Goal: Navigation & Orientation: Find specific page/section

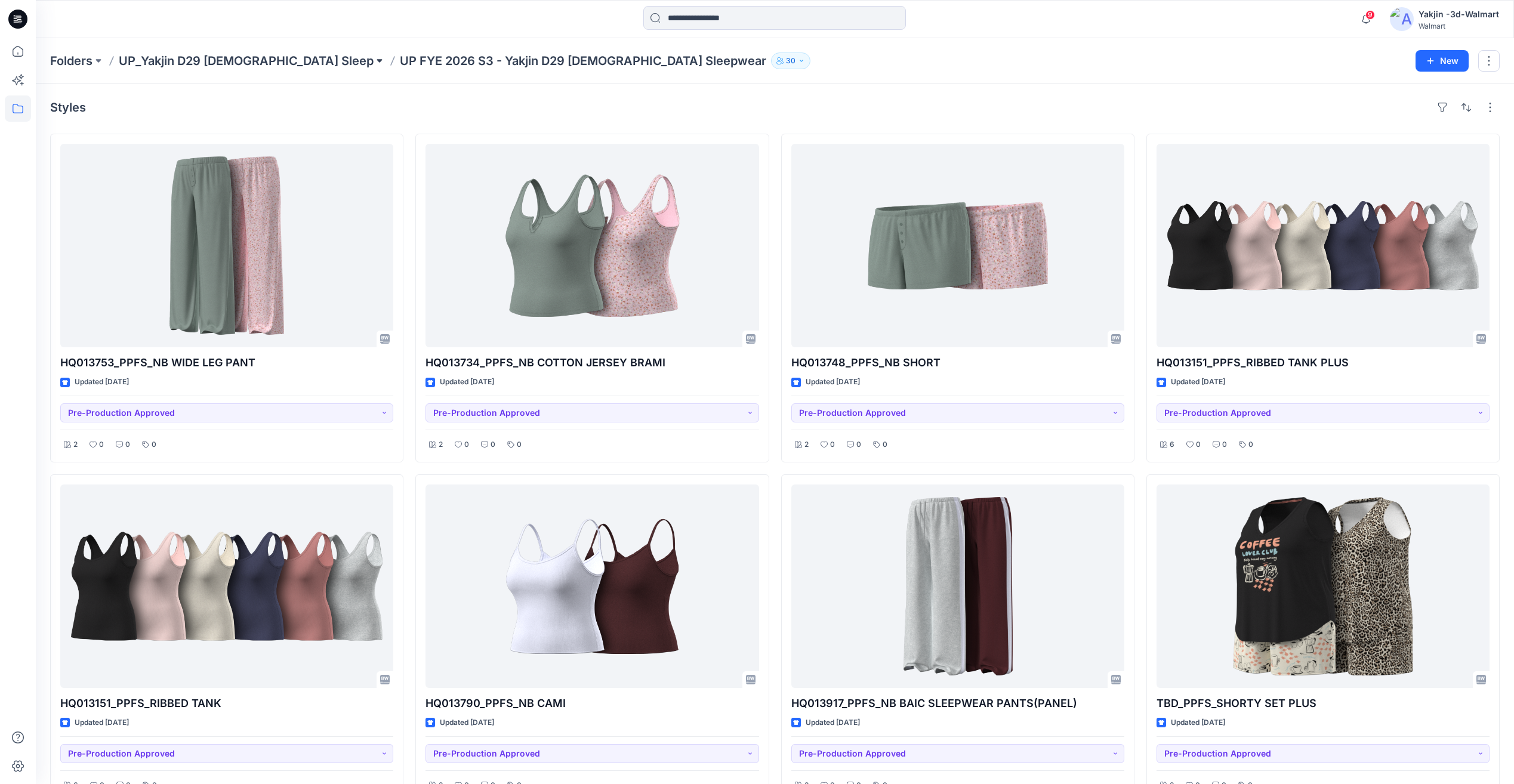
click at [374, 60] on button at bounding box center [379, 61] width 12 height 17
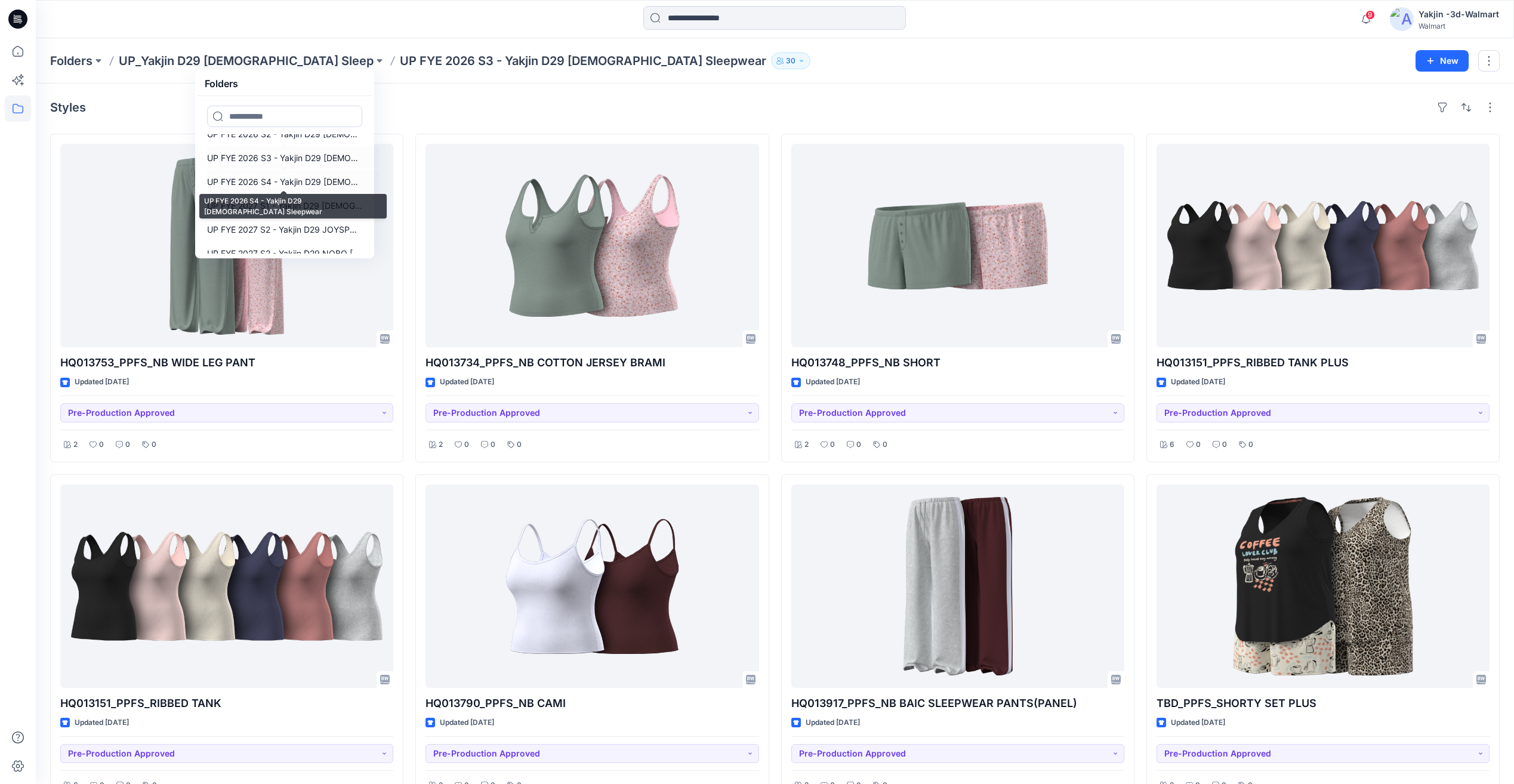
scroll to position [310, 0]
click at [247, 46] on div "Folders UP_Yakjin D29 [DEMOGRAPHIC_DATA] Sleep Folders FYE 2023 S4 UP Yakjin [D…" at bounding box center [775, 60] width 1478 height 45
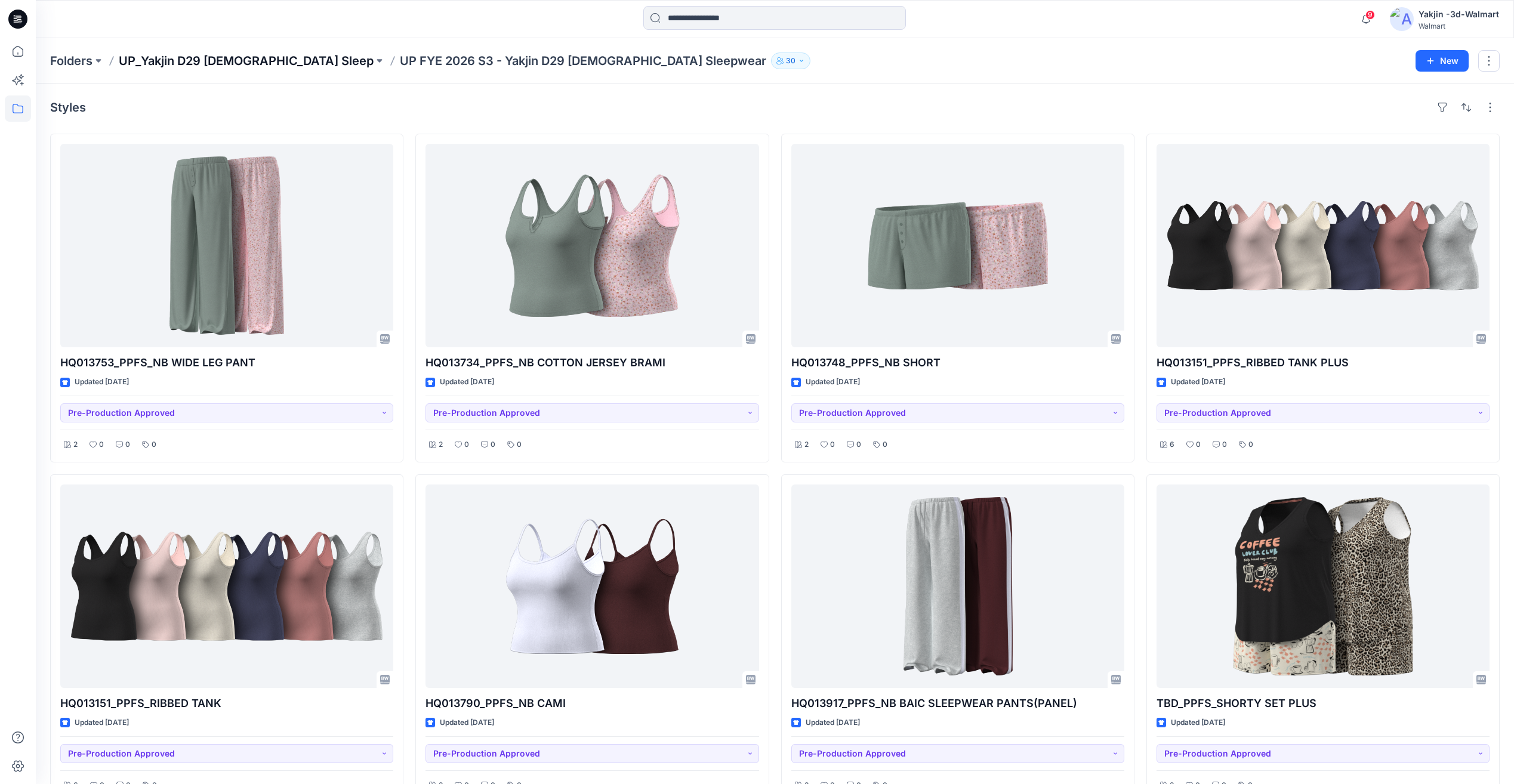
click at [250, 57] on p "UP_Yakjin D29 [DEMOGRAPHIC_DATA] Sleep" at bounding box center [245, 61] width 254 height 17
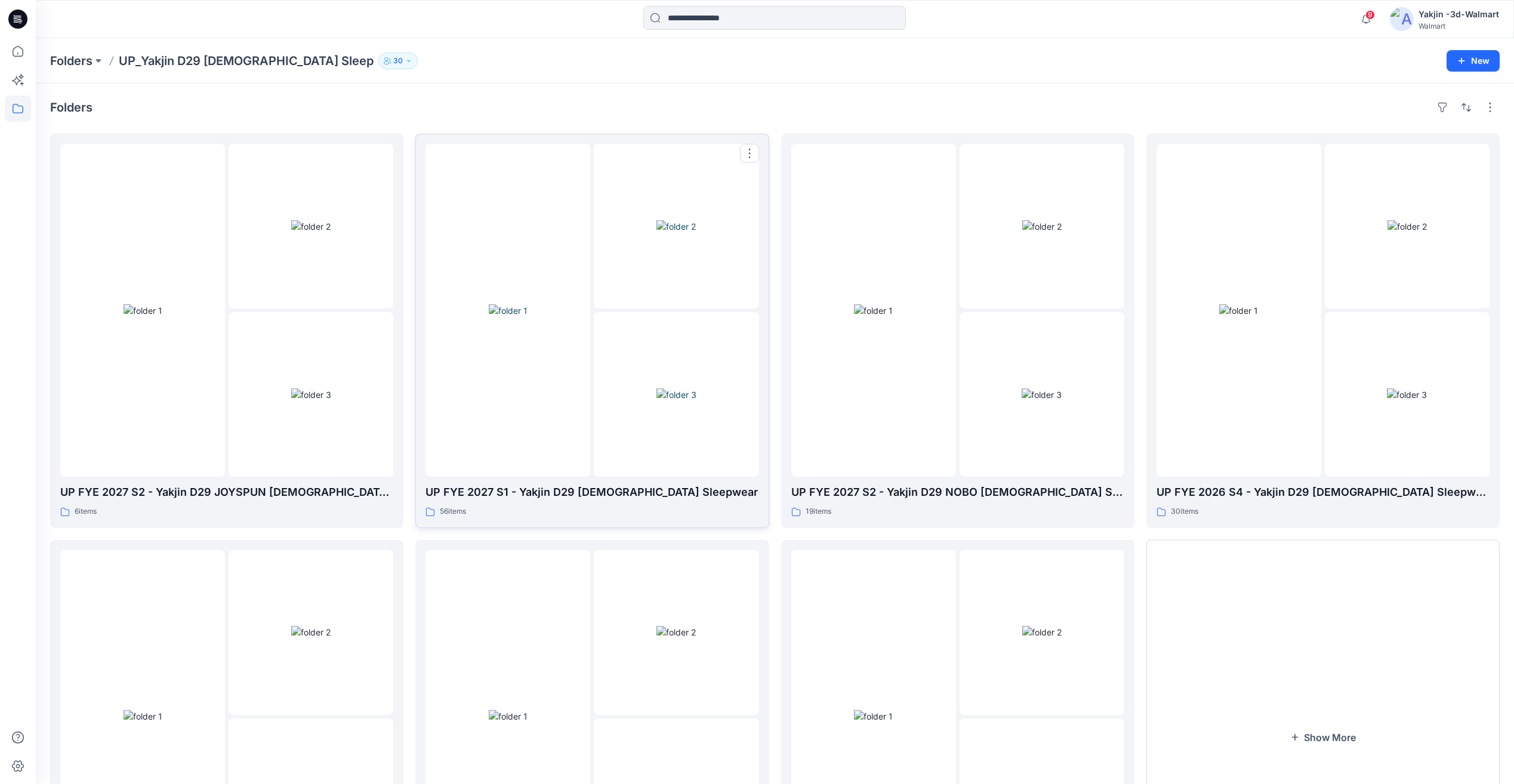
click at [527, 317] on img at bounding box center [508, 311] width 39 height 13
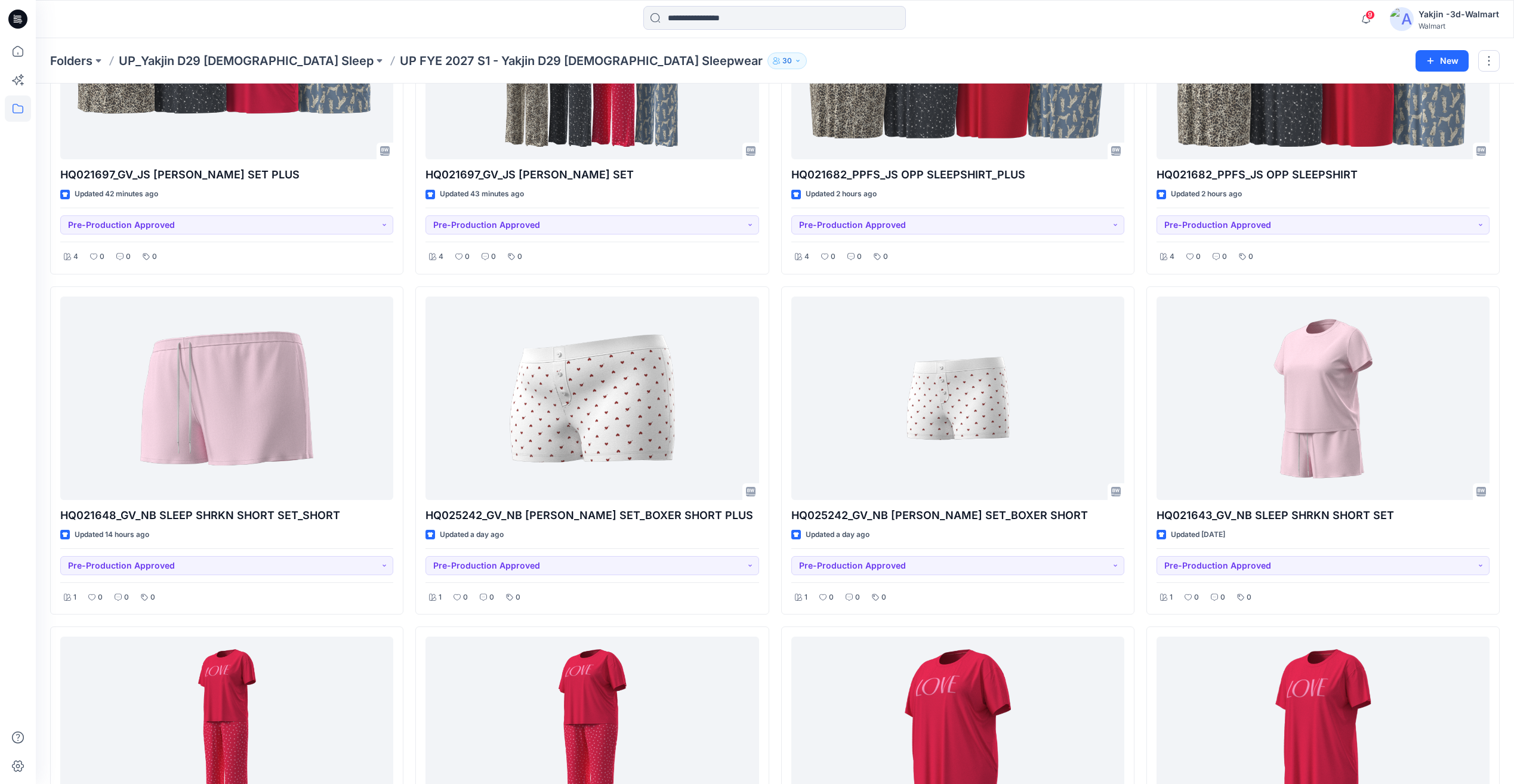
scroll to position [199, 0]
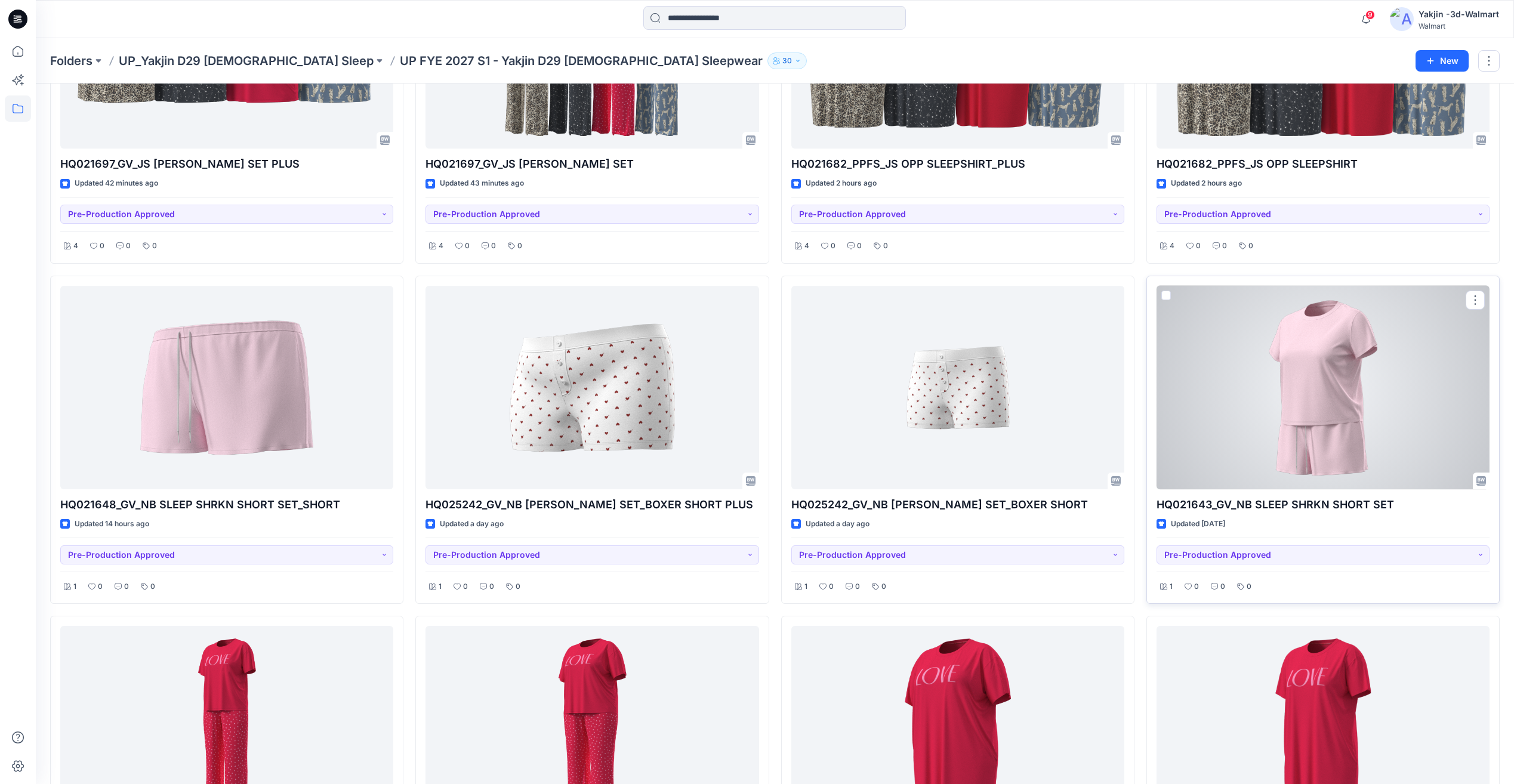
click at [1311, 441] on div at bounding box center [1323, 387] width 333 height 203
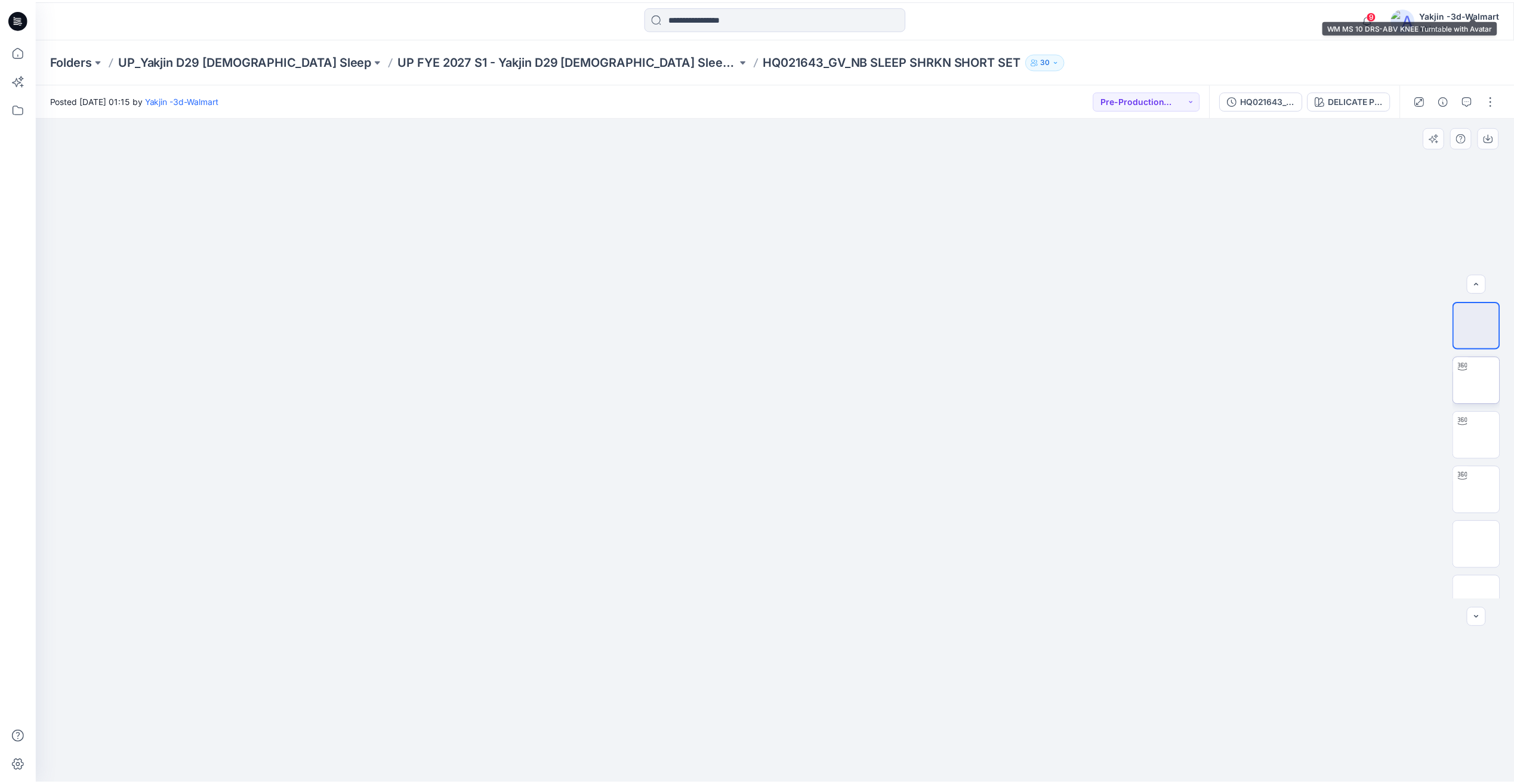
scroll to position [398, 0]
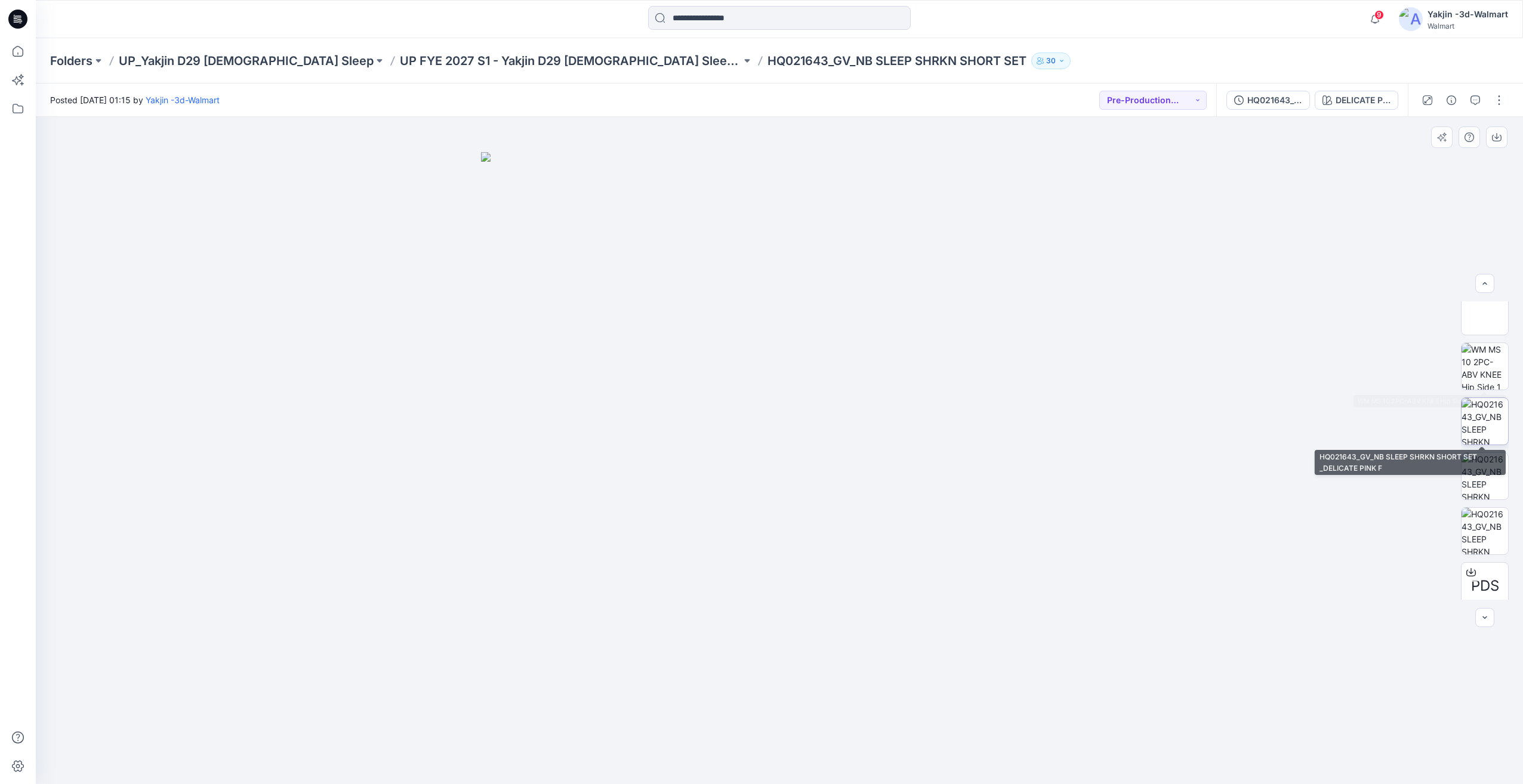
click at [1485, 412] on img at bounding box center [1484, 421] width 46 height 46
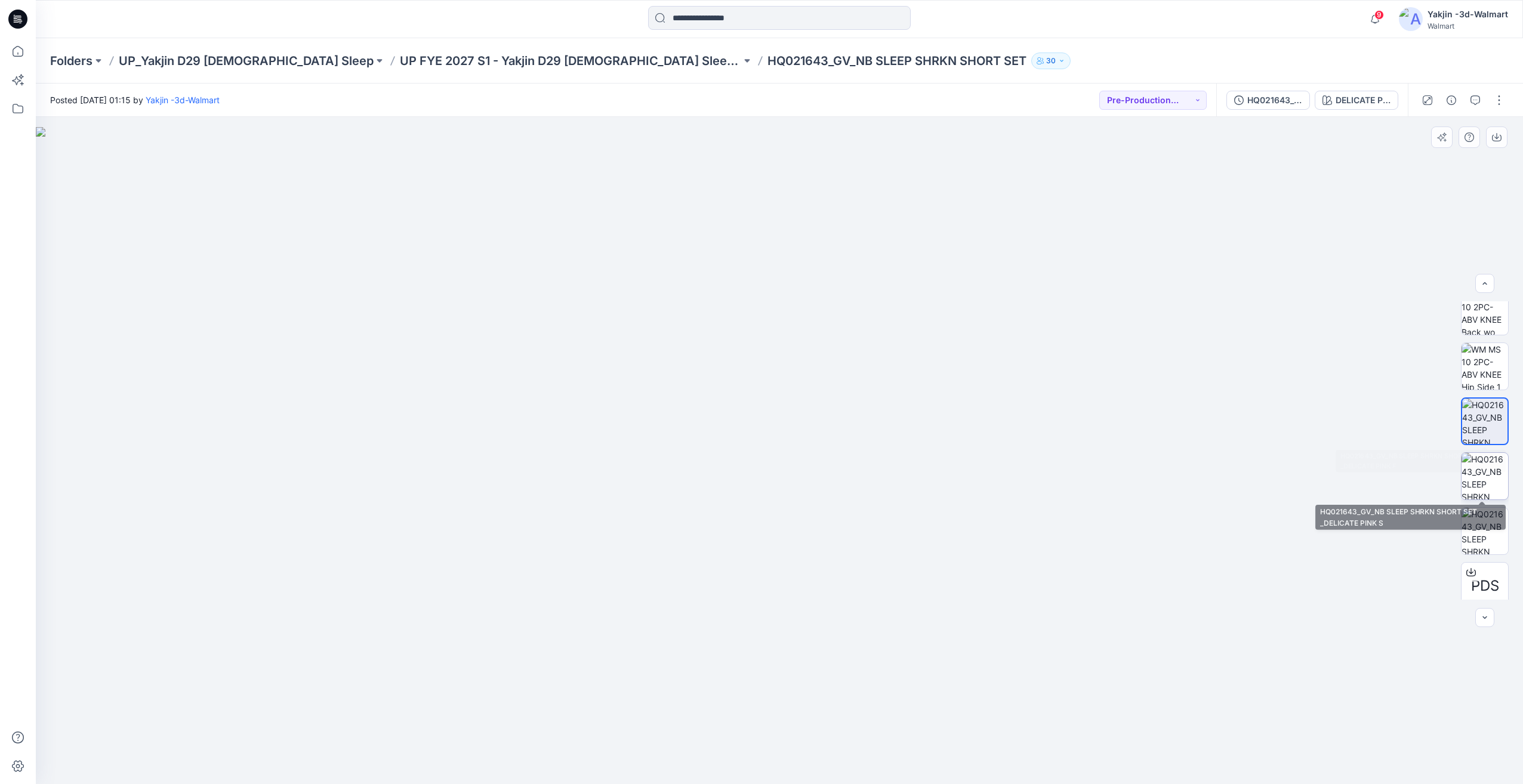
click at [1486, 475] on img at bounding box center [1484, 476] width 46 height 46
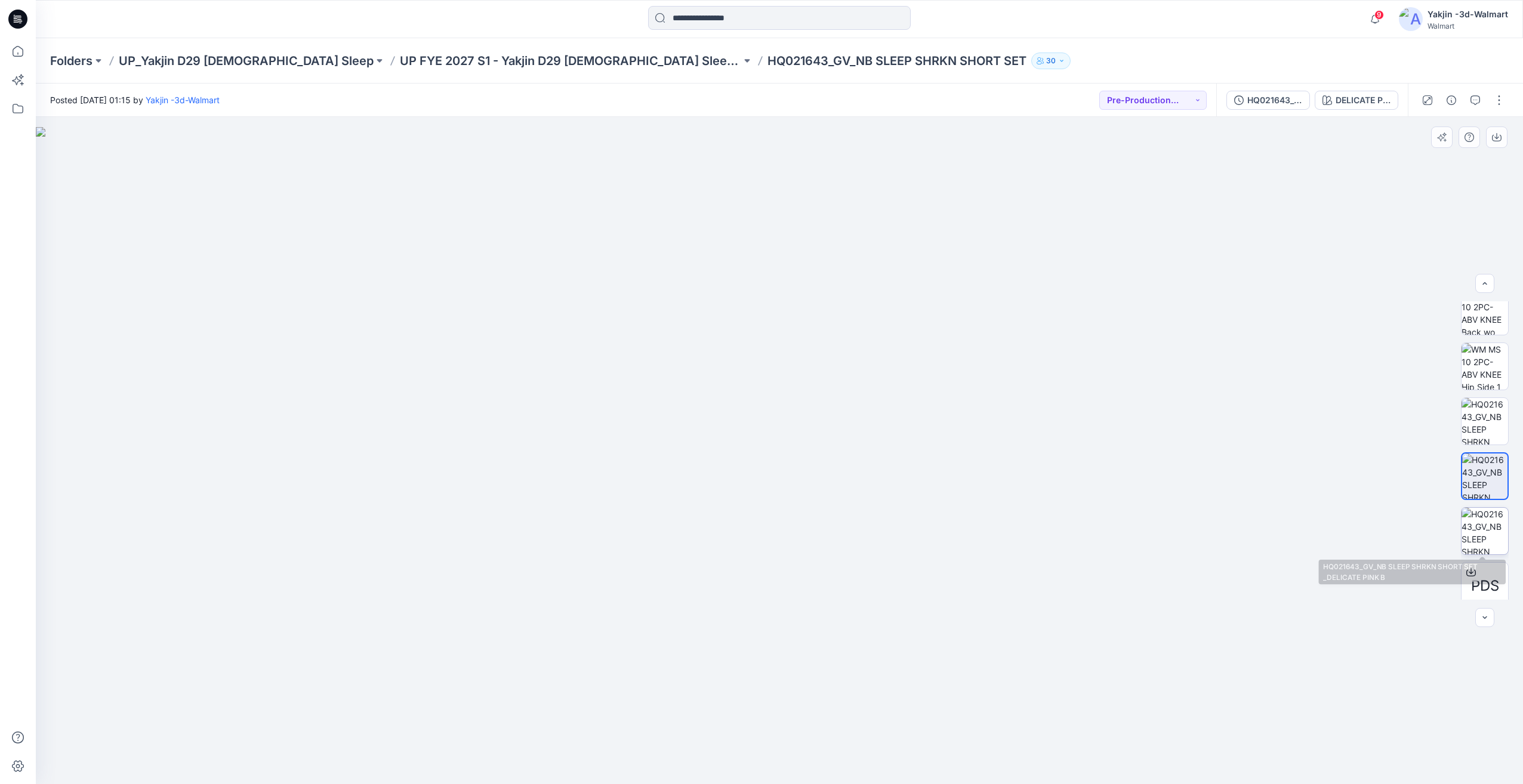
click at [1497, 529] on img at bounding box center [1484, 531] width 46 height 46
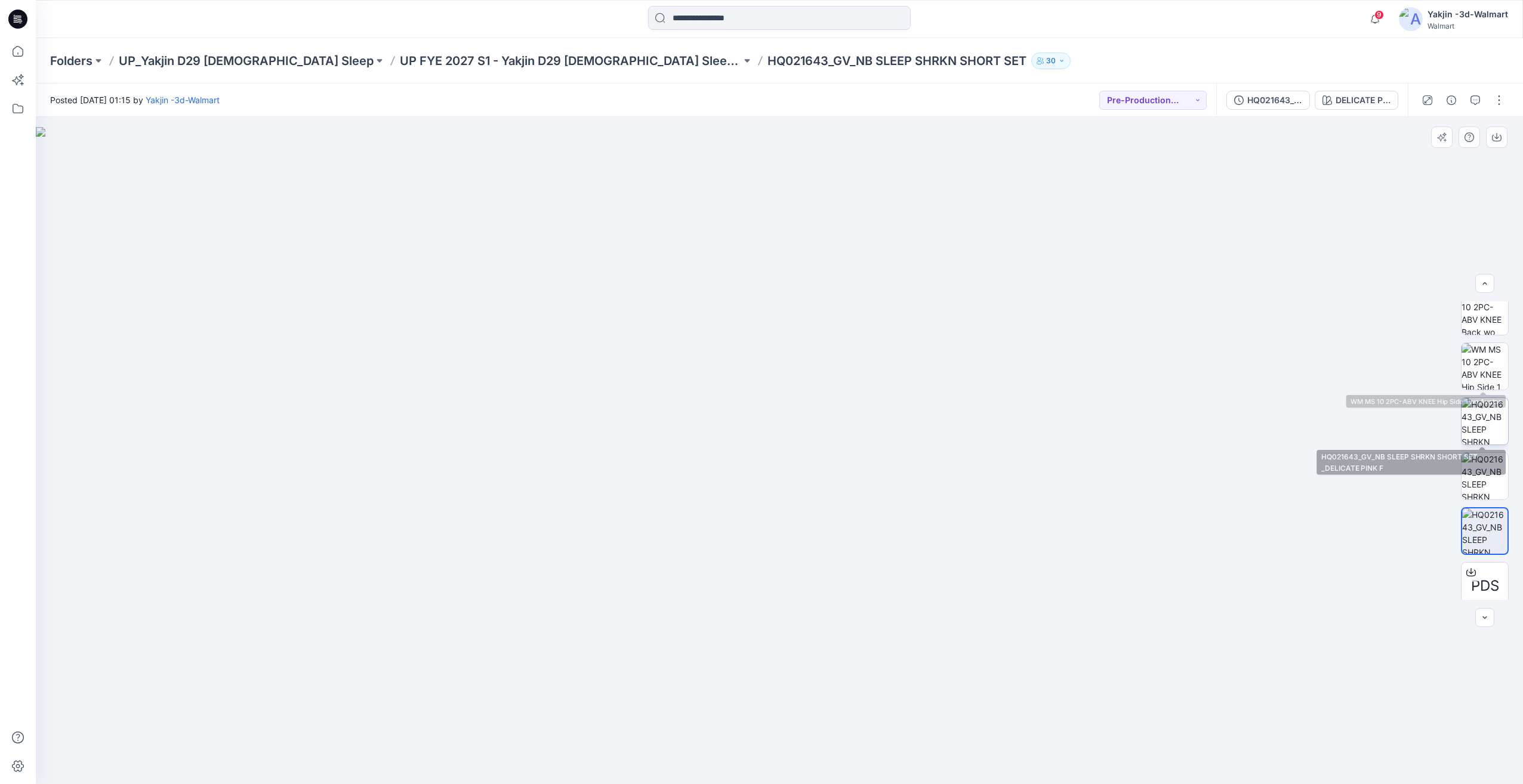
click at [1483, 414] on img at bounding box center [1484, 421] width 46 height 46
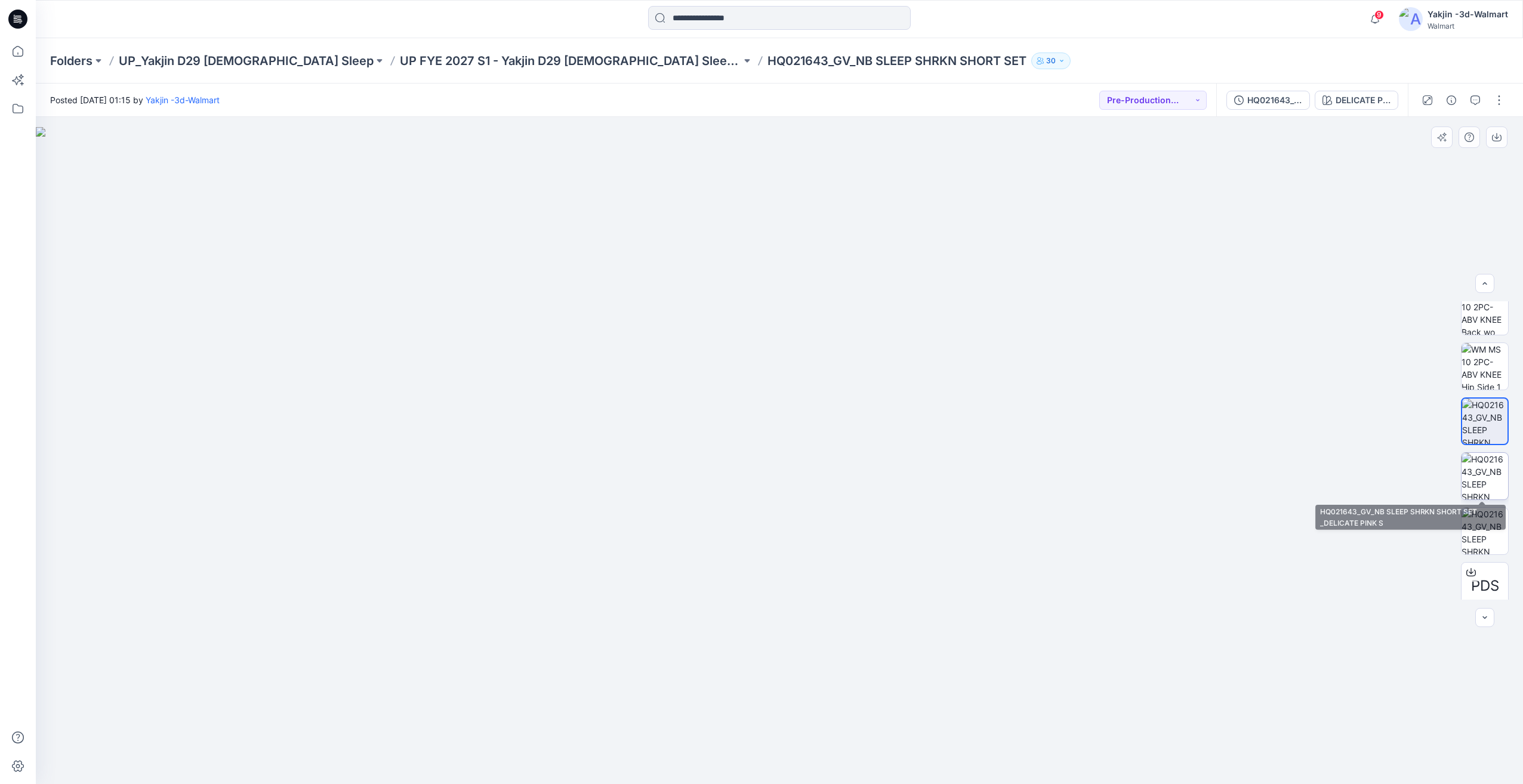
click at [1474, 479] on img at bounding box center [1484, 476] width 46 height 46
click at [1487, 441] on img at bounding box center [1484, 421] width 46 height 46
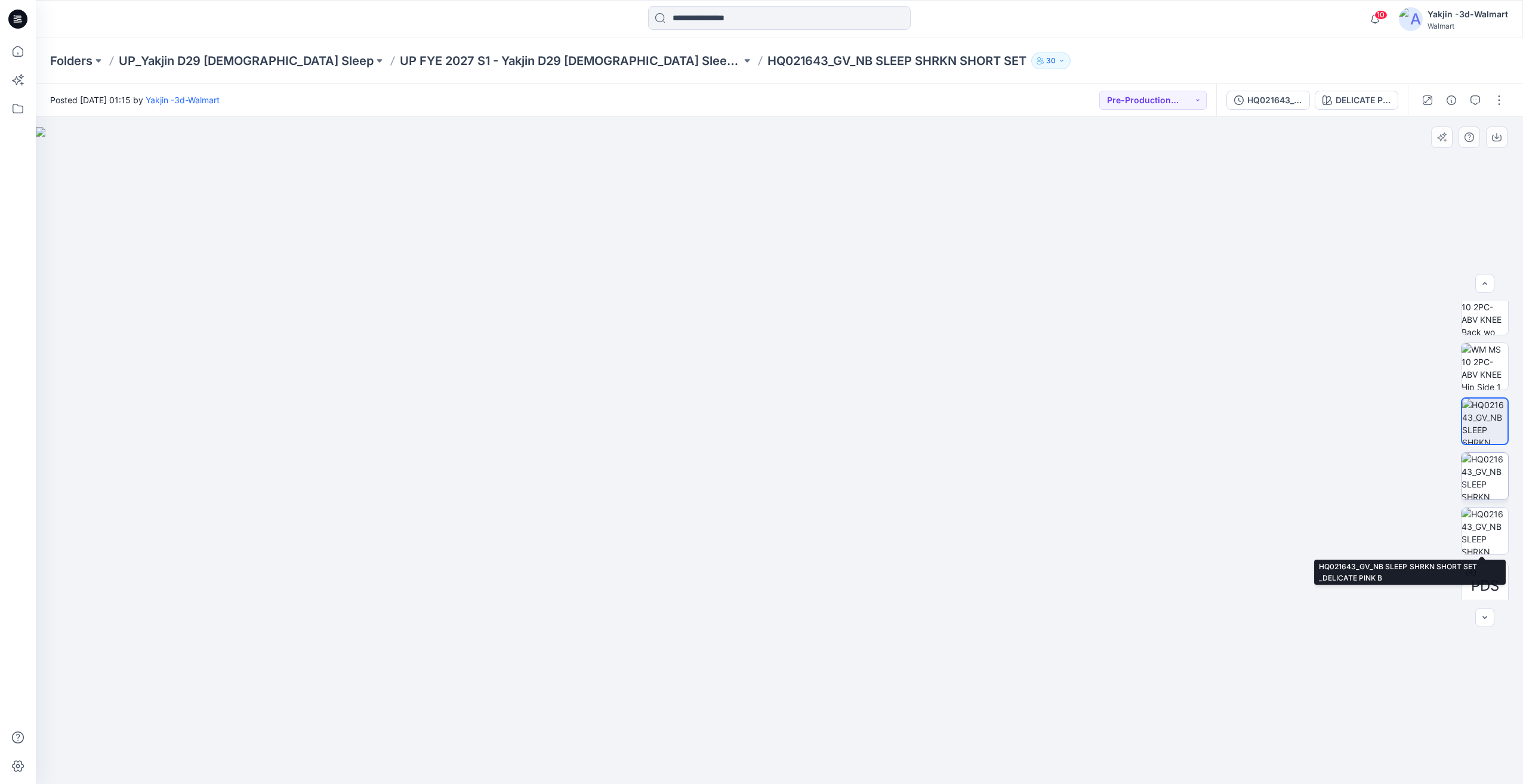
drag, startPoint x: 1460, startPoint y: 528, endPoint x: 1485, endPoint y: 489, distance: 46.3
click at [1461, 528] on img at bounding box center [1484, 531] width 46 height 46
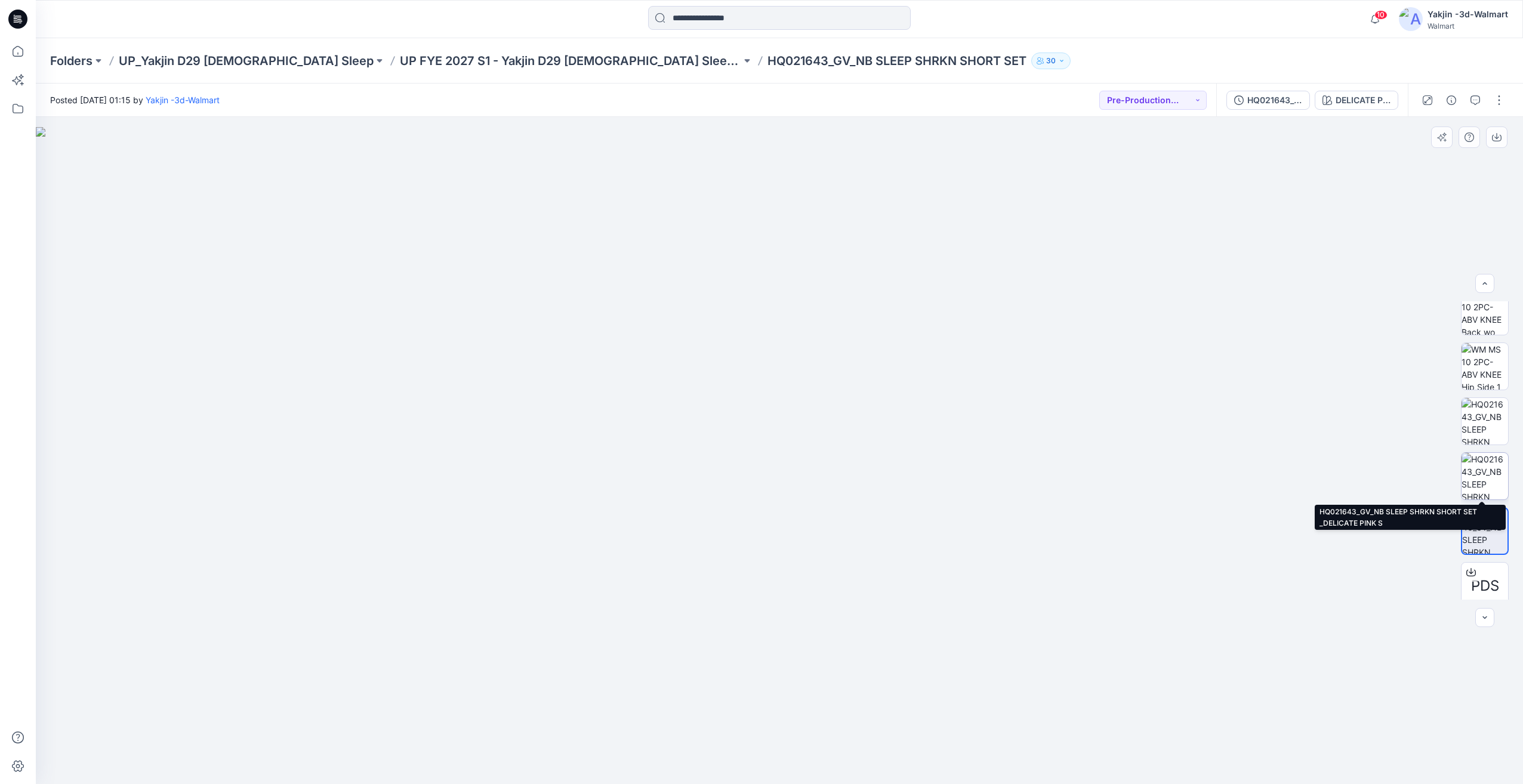
click at [1485, 469] on img at bounding box center [1484, 476] width 46 height 46
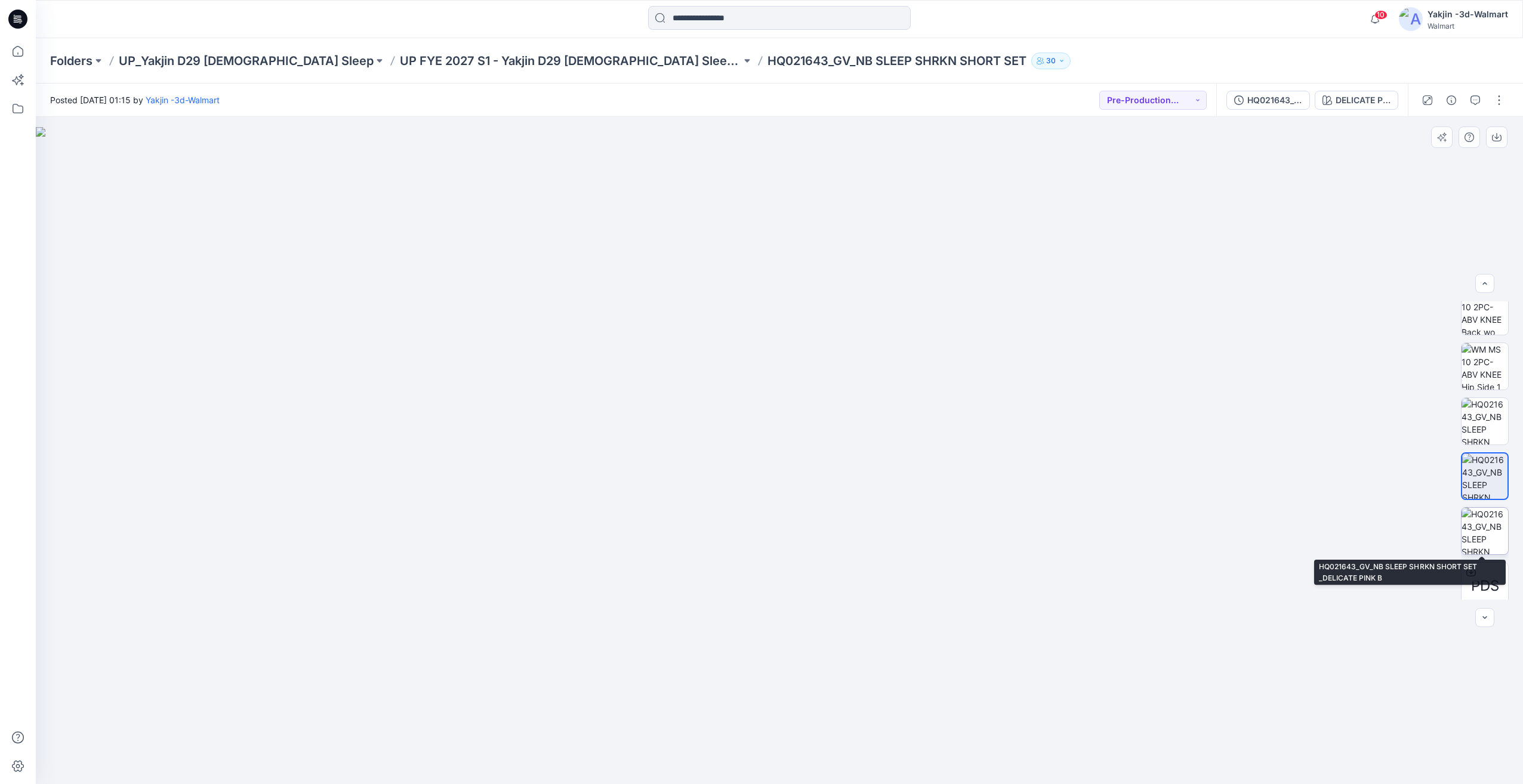
click at [1468, 537] on img at bounding box center [1484, 531] width 46 height 46
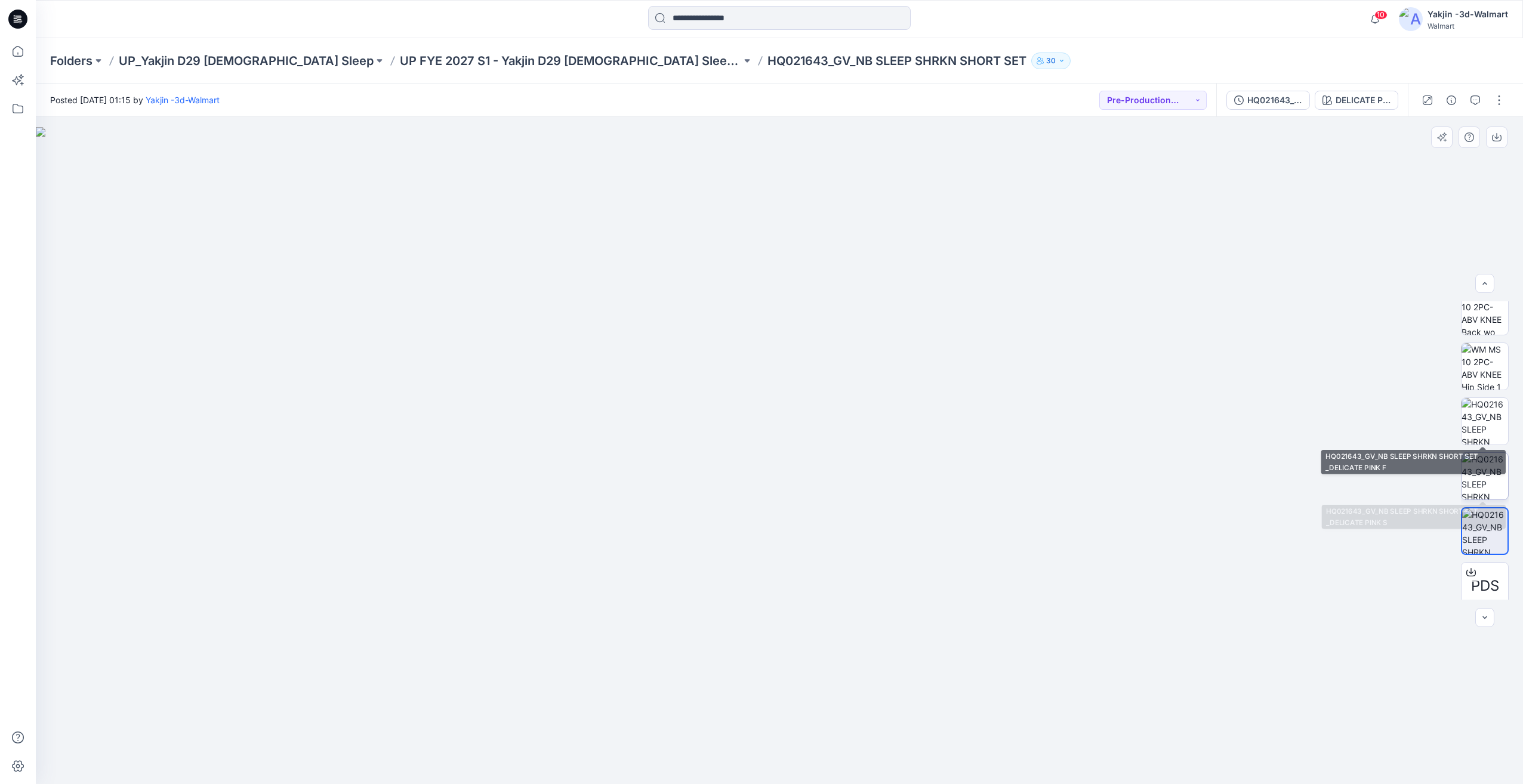
drag, startPoint x: 1489, startPoint y: 472, endPoint x: 1503, endPoint y: 461, distance: 17.8
click at [1489, 472] on img at bounding box center [1484, 476] width 46 height 46
click at [1480, 393] on div "PDS PDS" at bounding box center [1484, 450] width 48 height 299
click at [1485, 423] on img at bounding box center [1484, 421] width 46 height 46
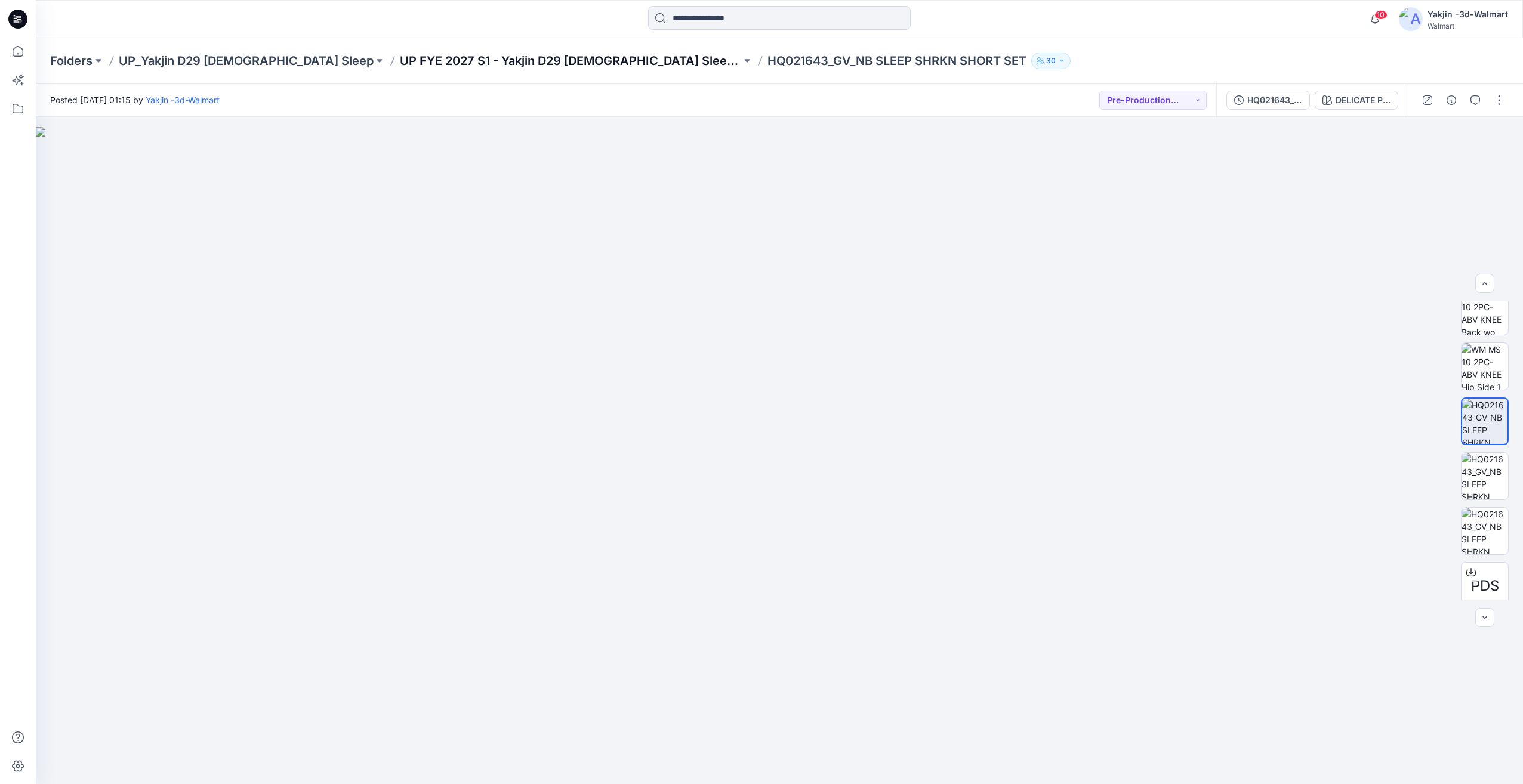
click at [496, 55] on p "UP FYE 2027 S1 - Yakjin D29 [DEMOGRAPHIC_DATA] Sleepwear" at bounding box center [570, 61] width 341 height 17
